Goal: Task Accomplishment & Management: Use online tool/utility

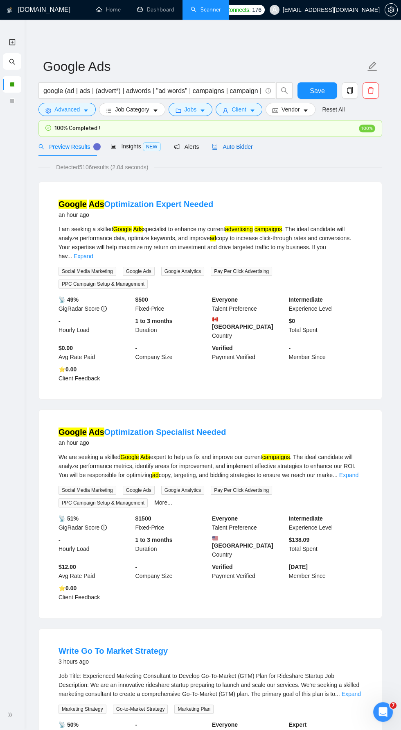
click at [240, 143] on span "Auto Bidder" at bounding box center [232, 146] width 41 height 7
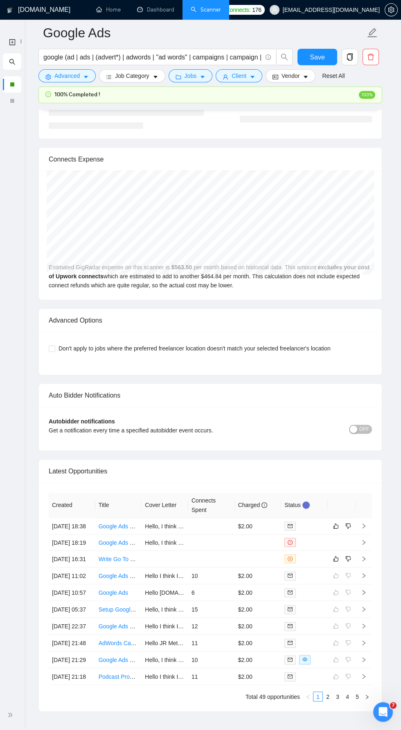
scroll to position [1808, 0]
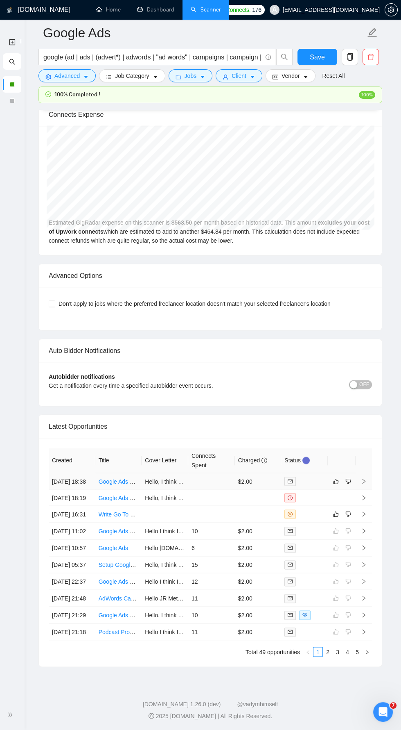
click at [365, 478] on icon "right" at bounding box center [364, 481] width 6 height 6
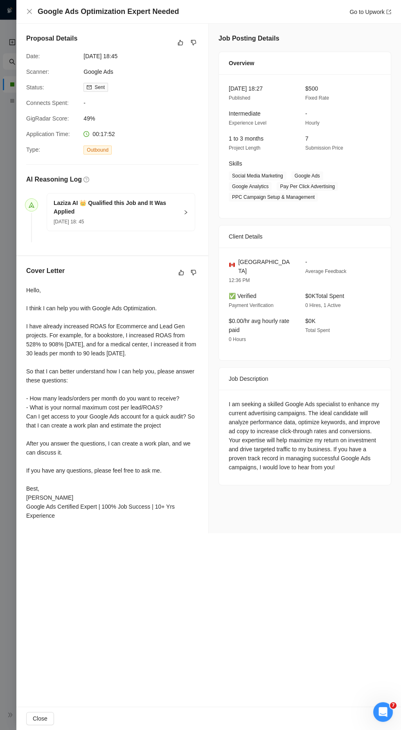
click at [35, 10] on div "Google Ads Optimization Expert Needed Go to Upwork" at bounding box center [208, 12] width 365 height 10
click at [28, 14] on icon "close" at bounding box center [29, 11] width 7 height 7
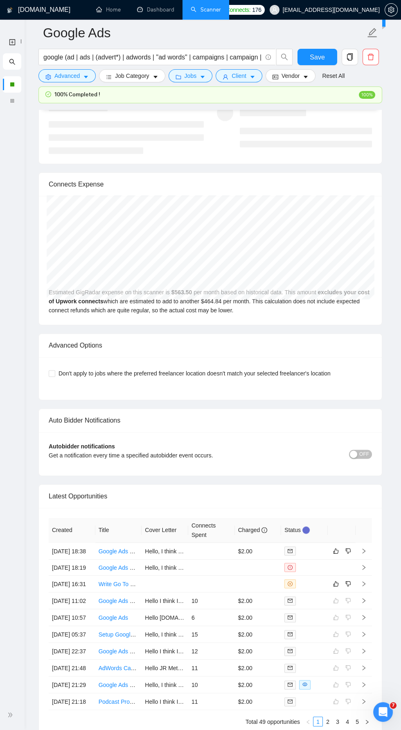
scroll to position [1808, 0]
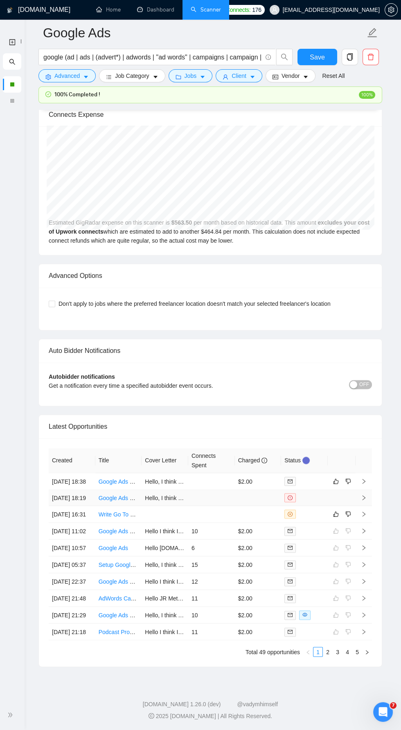
click at [363, 495] on icon "right" at bounding box center [364, 497] width 3 height 5
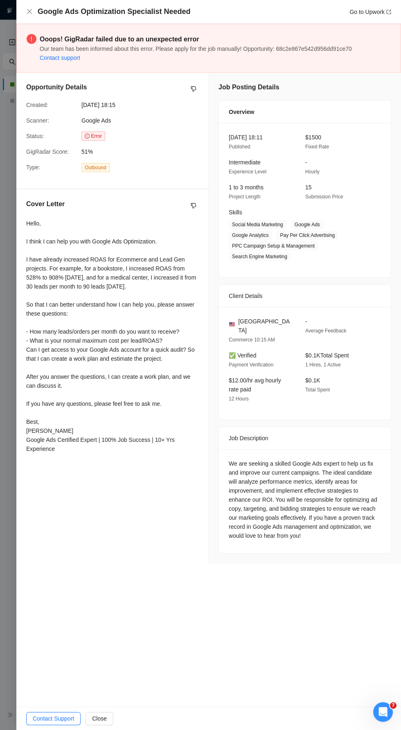
scroll to position [1808, 0]
click at [23, 10] on div "Google Ads Optimization Specialist Needed Go to Upwork" at bounding box center [208, 12] width 385 height 24
click at [32, 11] on icon "close" at bounding box center [29, 11] width 7 height 7
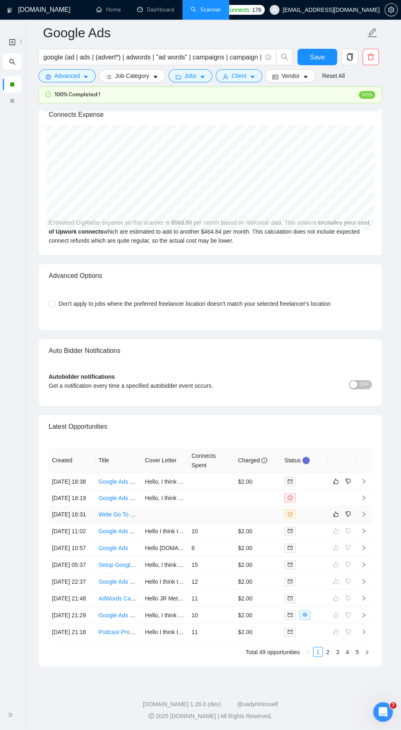
click at [115, 510] on link "Write Go To Market Strategy" at bounding box center [135, 513] width 72 height 7
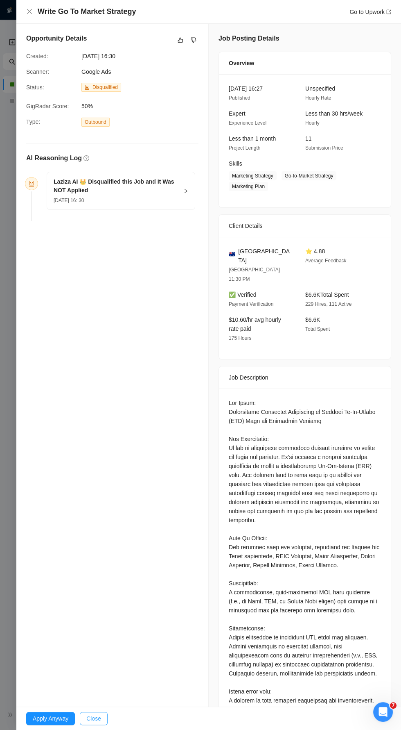
click at [94, 718] on span "Close" at bounding box center [93, 718] width 15 height 9
